Goal: Information Seeking & Learning: Understand process/instructions

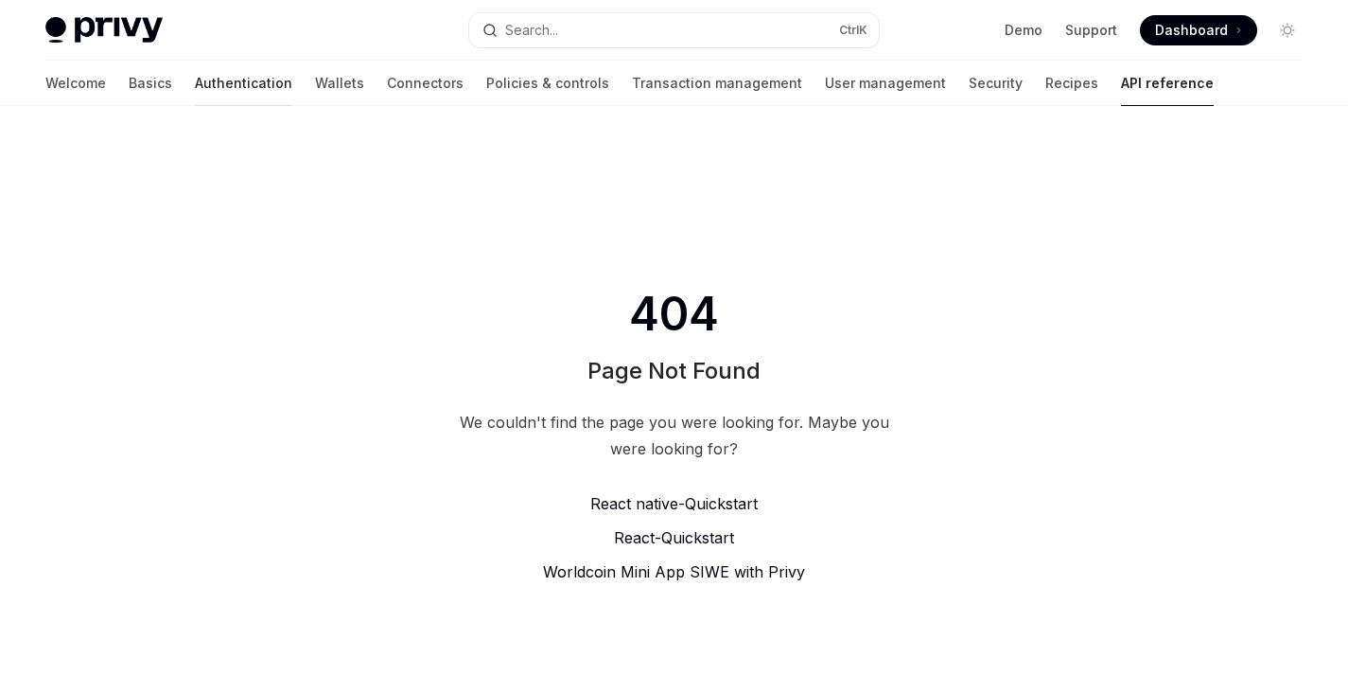
scroll to position [8, 0]
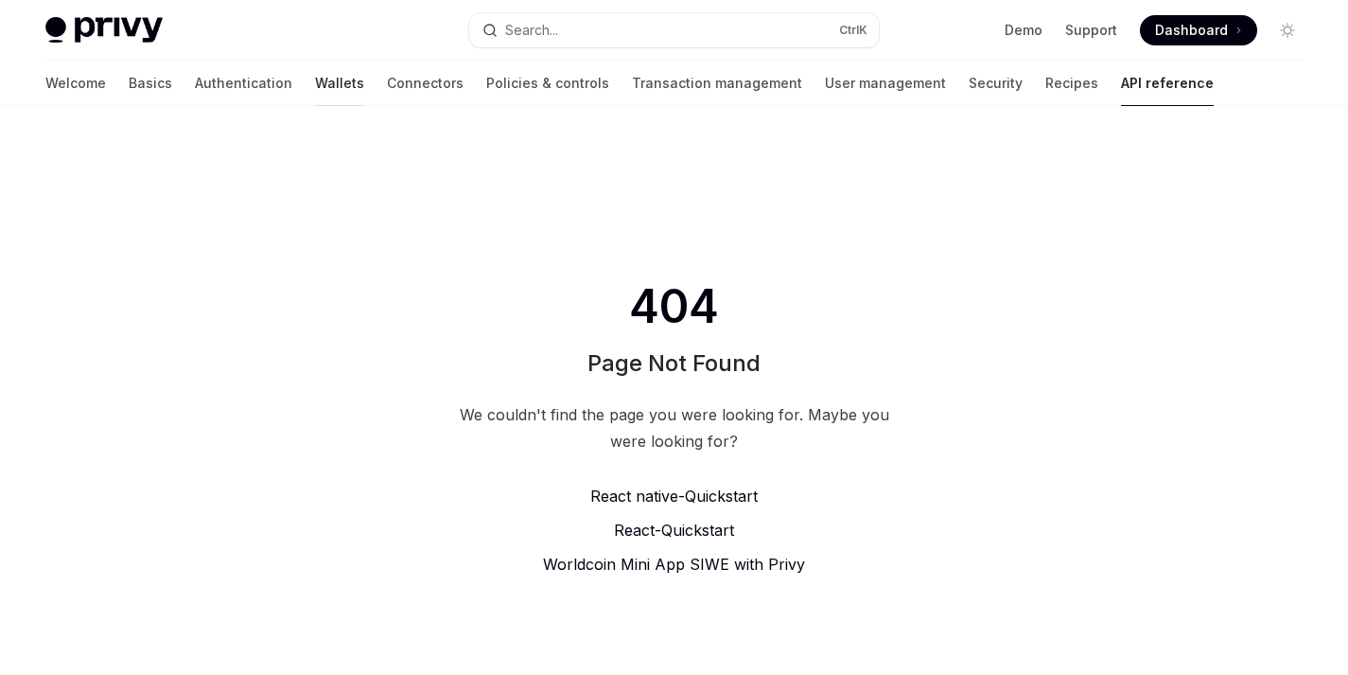
click at [315, 87] on link "Wallets" at bounding box center [339, 83] width 49 height 45
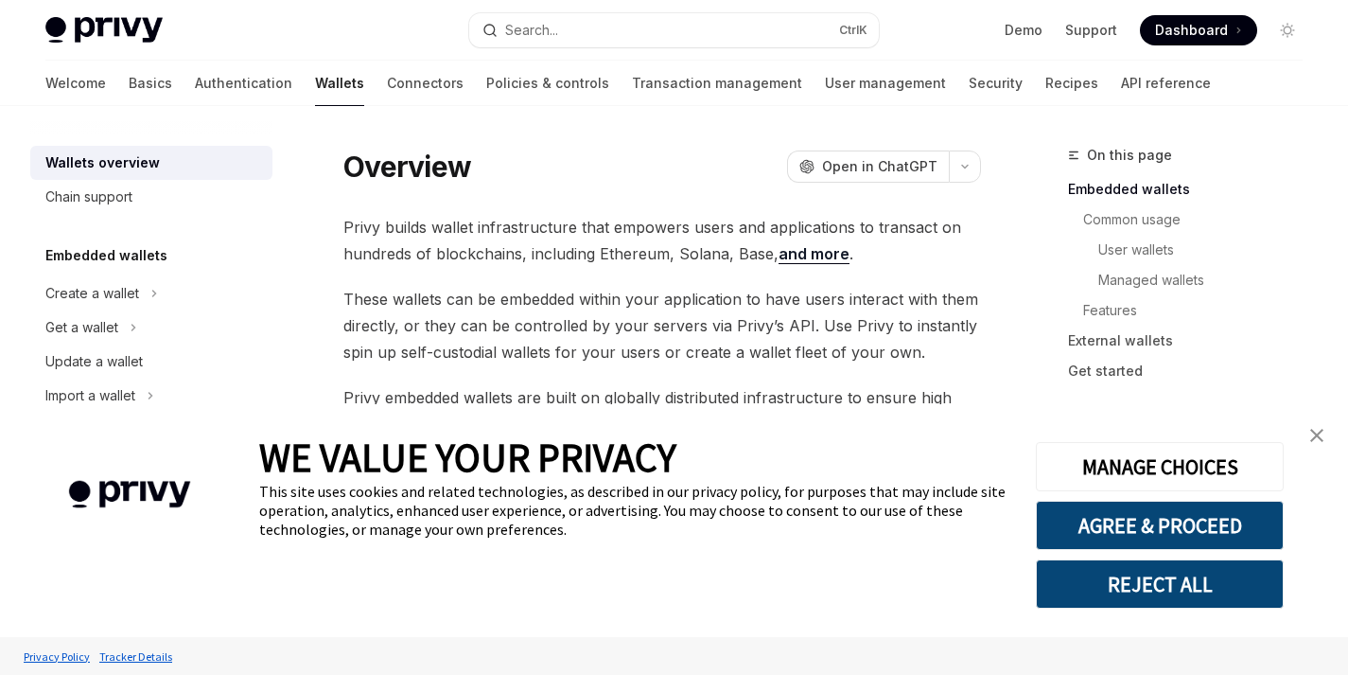
scroll to position [26, 0]
click at [163, 286] on div "Create a wallet" at bounding box center [151, 293] width 242 height 34
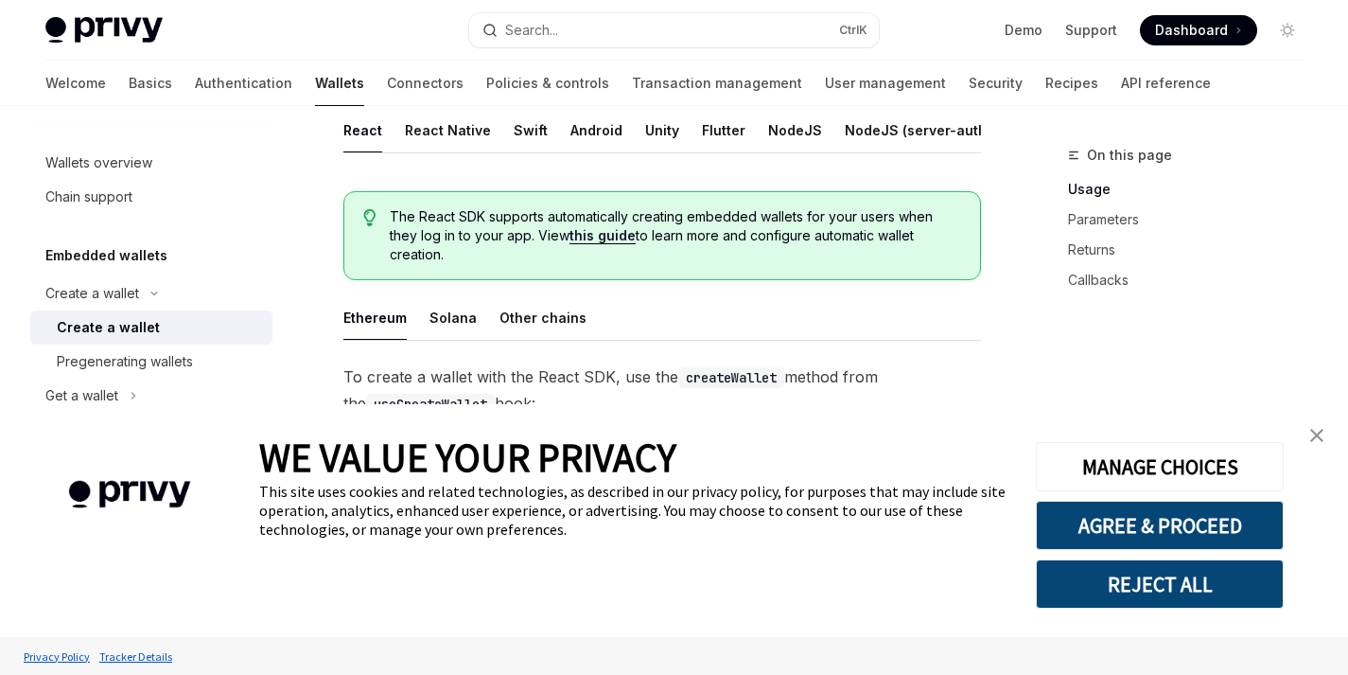
scroll to position [458, 0]
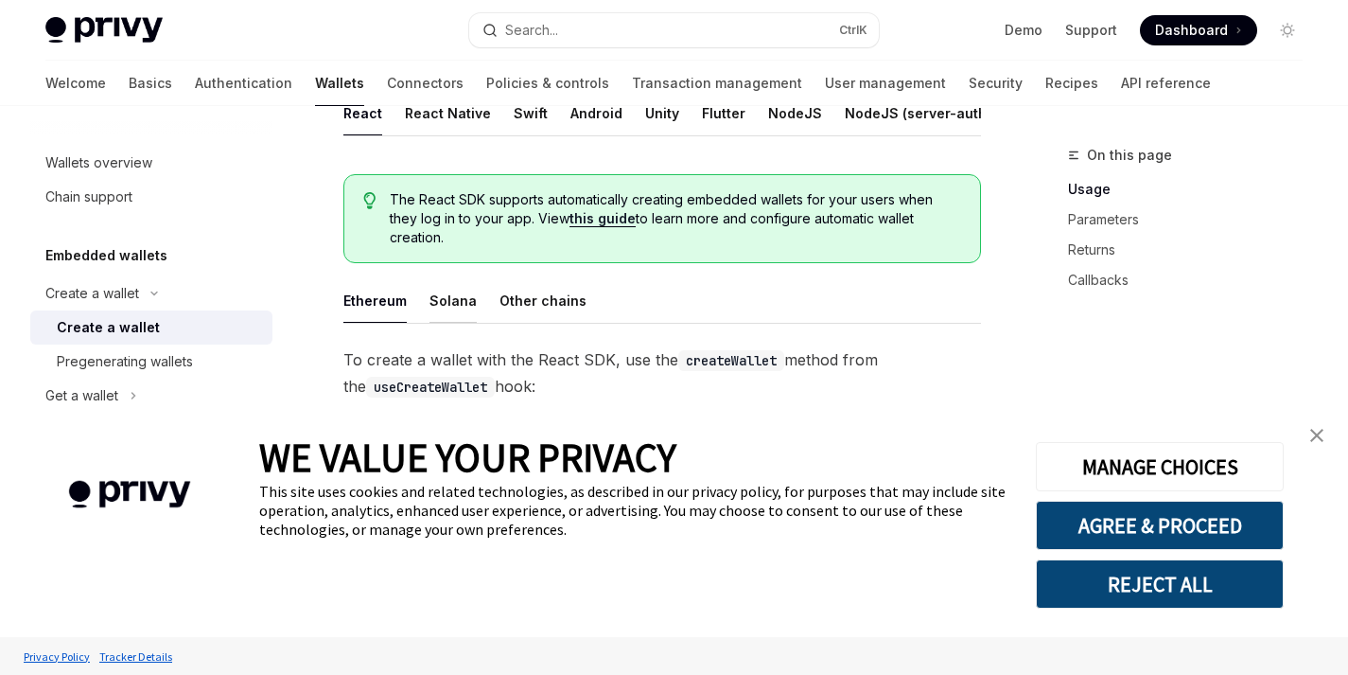
click at [434, 317] on button "Solana" at bounding box center [452, 300] width 47 height 44
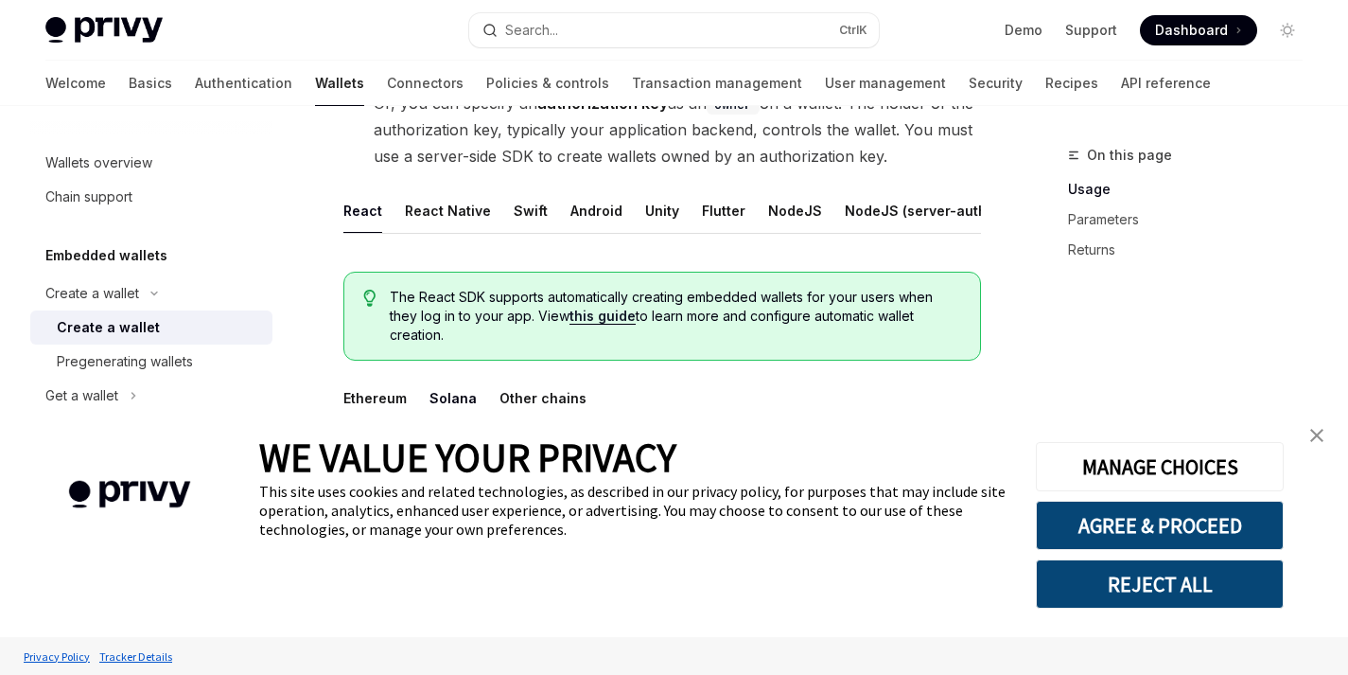
scroll to position [359, 0]
click at [448, 213] on button "React Native" at bounding box center [448, 211] width 86 height 44
type textarea "*"
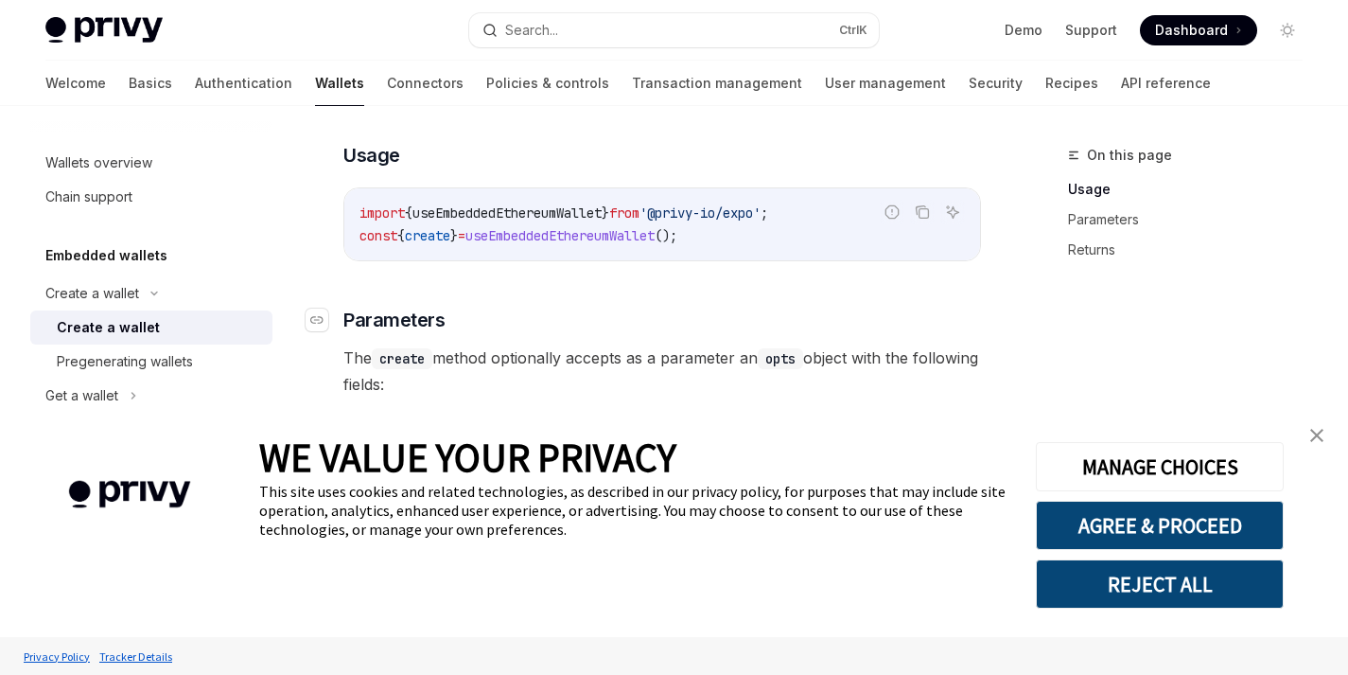
scroll to position [830, 0]
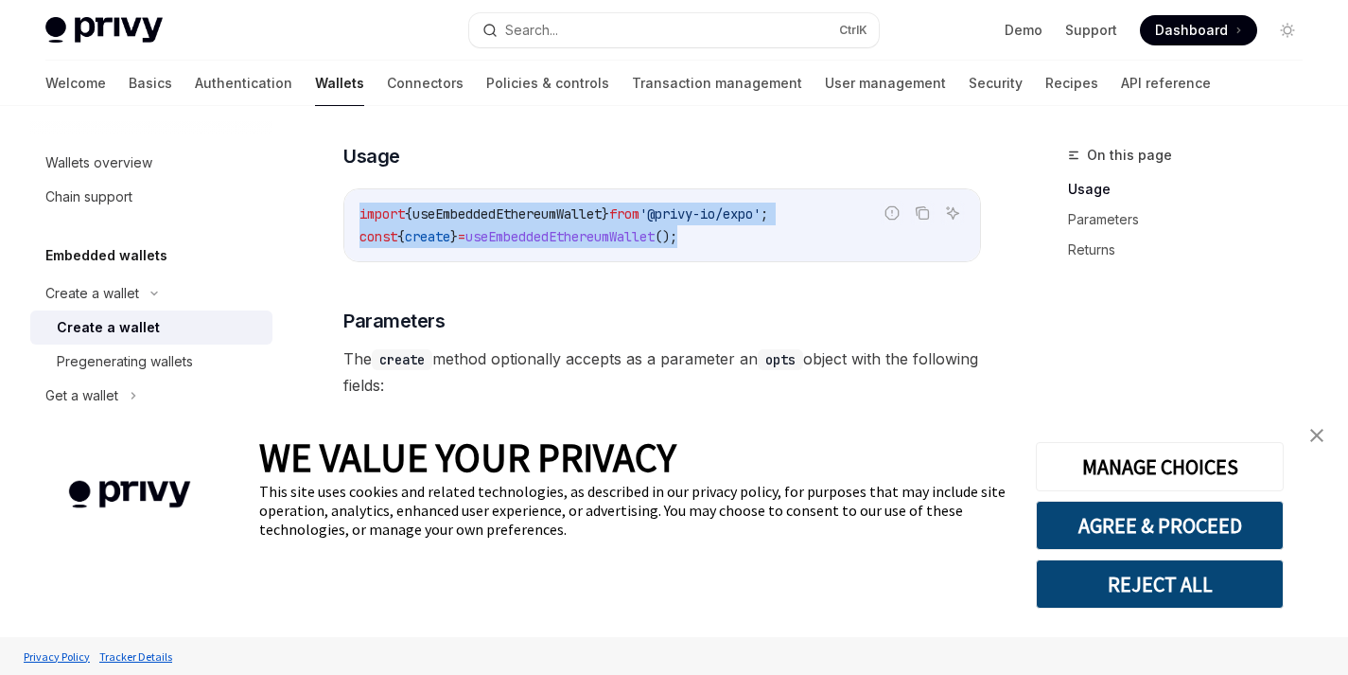
drag, startPoint x: 744, startPoint y: 244, endPoint x: 306, endPoint y: 237, distance: 438.1
click at [306, 237] on div "Create a wallet Create a wallet OpenAI Open in ChatGPT OpenAI Open in ChatGPT P…" at bounding box center [485, 177] width 1000 height 1726
copy code "import { useEmbeddedEthereumWallet } from '@privy-io/expo' ; const { create } =…"
click at [433, 216] on div "import { useEmbeddedEthereumWallet } from '@privy-io/expo' ; const { create } =…" at bounding box center [662, 225] width 636 height 72
